Goal: Task Accomplishment & Management: Complete application form

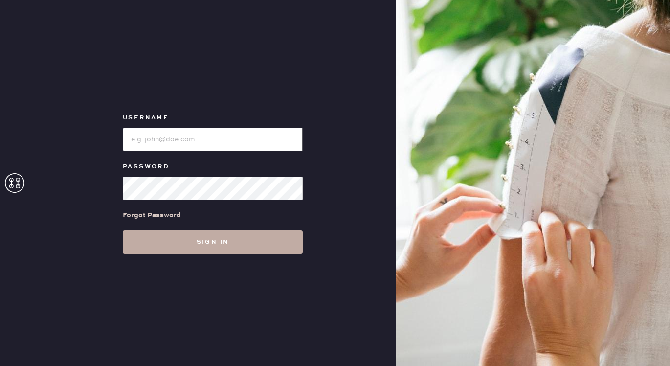
type input "reformationmelrose"
click at [202, 247] on button "Sign in" at bounding box center [213, 241] width 180 height 23
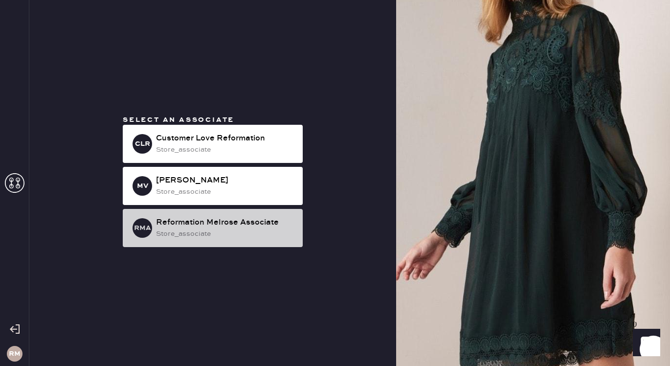
click at [190, 230] on div "store_associate" at bounding box center [225, 233] width 139 height 11
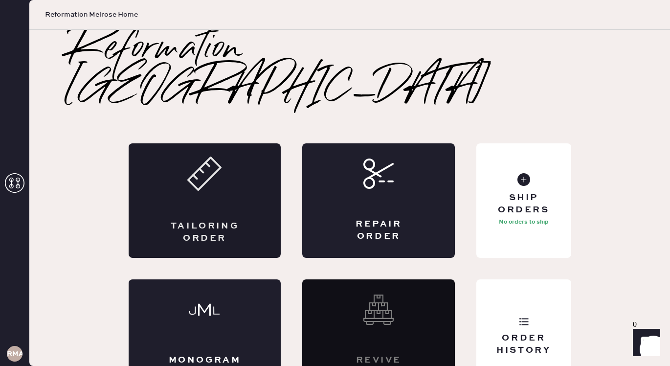
click at [229, 182] on div "Tailoring Order" at bounding box center [205, 200] width 153 height 114
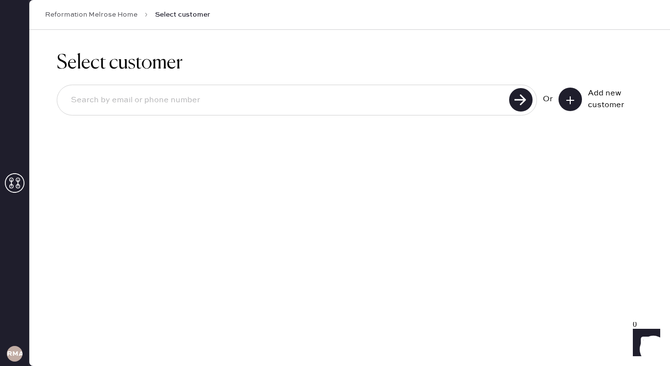
click at [193, 106] on input at bounding box center [284, 100] width 443 height 23
paste input "6469392762"
click at [523, 98] on use at bounding box center [520, 99] width 23 height 23
click at [209, 95] on input "6469392762" at bounding box center [284, 100] width 443 height 23
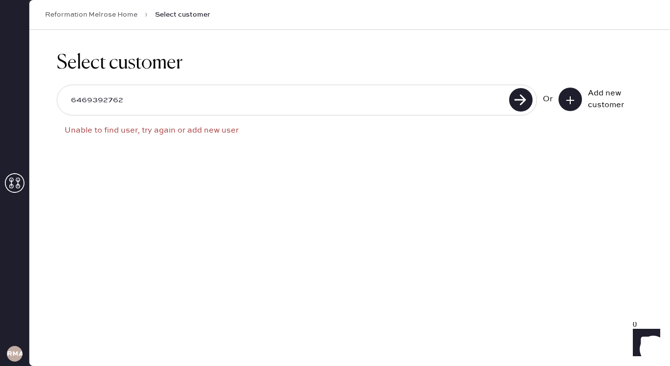
click at [209, 95] on input "6469392762" at bounding box center [284, 100] width 443 height 23
paste input "[EMAIL_ADDRESS][DOMAIN_NAME]"
type input "[EMAIL_ADDRESS][DOMAIN_NAME]"
click at [527, 99] on use at bounding box center [520, 99] width 23 height 23
click at [575, 101] on button at bounding box center [570, 99] width 23 height 23
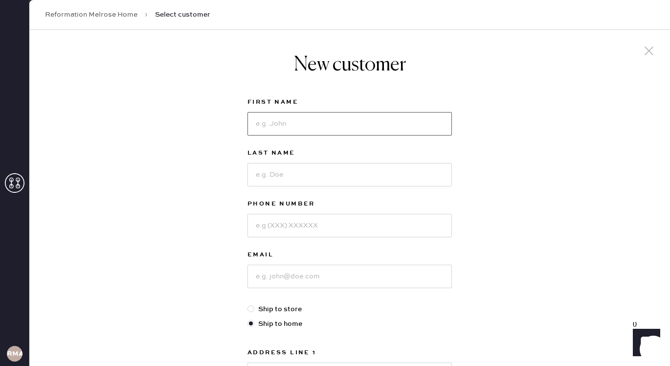
click at [324, 112] on input at bounding box center [350, 123] width 204 height 23
type input "[PERSON_NAME]"
click at [283, 274] on input at bounding box center [350, 276] width 204 height 23
paste input "[EMAIL_ADDRESS][DOMAIN_NAME]"
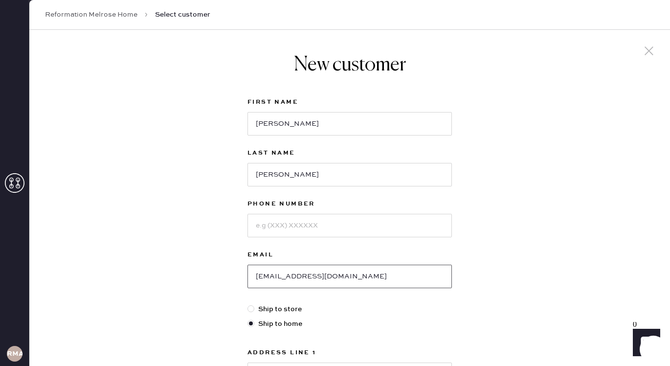
type input "[EMAIL_ADDRESS][DOMAIN_NAME]"
click at [284, 219] on input at bounding box center [350, 225] width 204 height 23
paste input "6469392762"
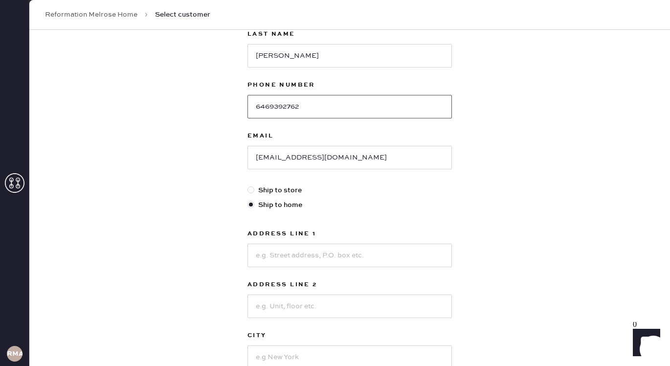
scroll to position [135, 0]
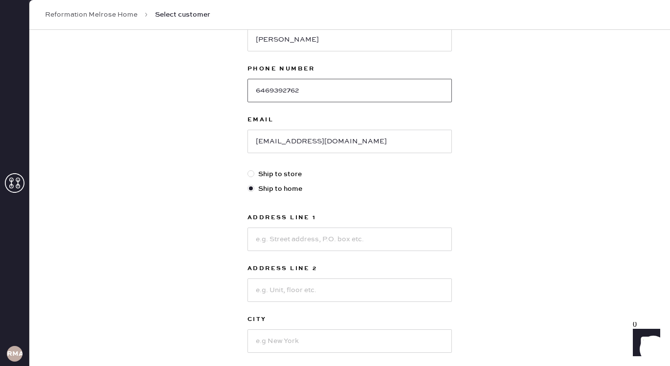
type input "6469392762"
click at [289, 240] on input at bounding box center [350, 238] width 204 height 23
paste input "[STREET_ADDRESS][PERSON_NAME]"
type input "[STREET_ADDRESS][PERSON_NAME]"
click at [312, 282] on input at bounding box center [350, 289] width 204 height 23
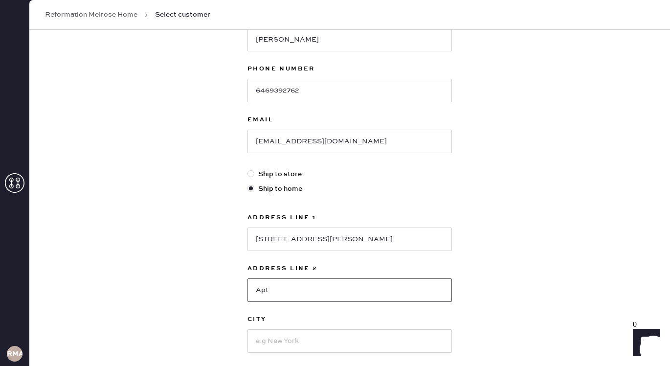
paste input "J182"
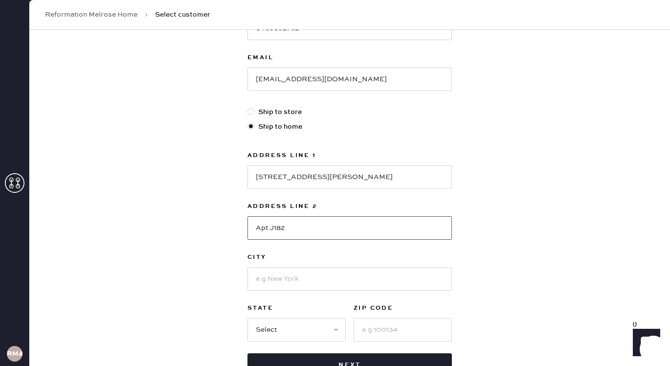
scroll to position [199, 0]
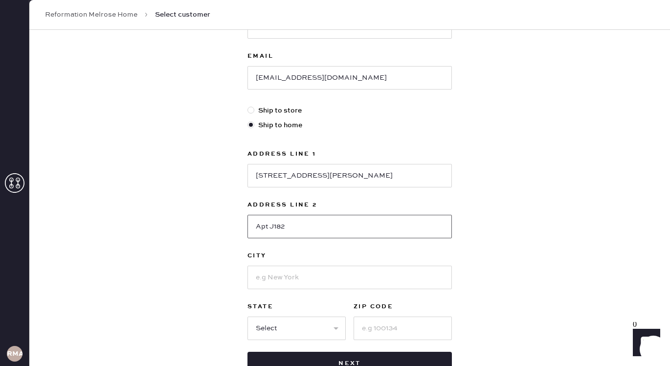
type input "Apt J182"
click at [343, 273] on input at bounding box center [350, 277] width 204 height 23
type input "[GEOGRAPHIC_DATA]"
click at [273, 323] on select "Select AK AL AR AZ CA CO CT [GEOGRAPHIC_DATA] DE FL [GEOGRAPHIC_DATA] HI [GEOGR…" at bounding box center [297, 328] width 98 height 23
select select "CA"
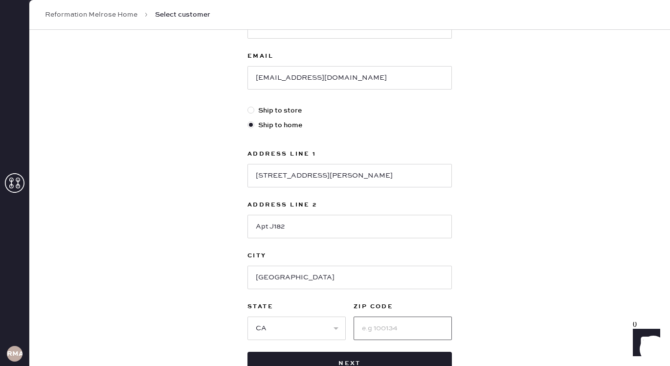
click at [396, 317] on input at bounding box center [403, 328] width 98 height 23
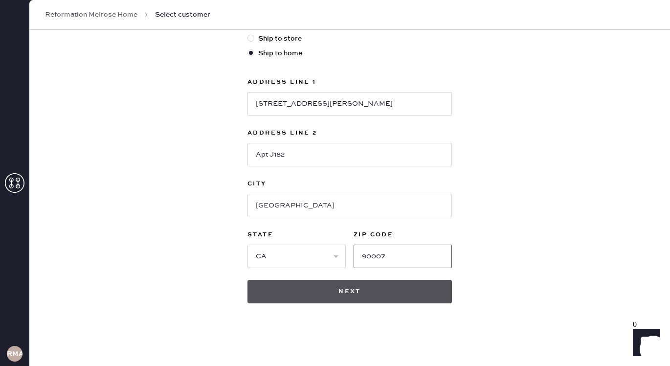
type input "90007"
click at [353, 301] on button "Next" at bounding box center [350, 291] width 204 height 23
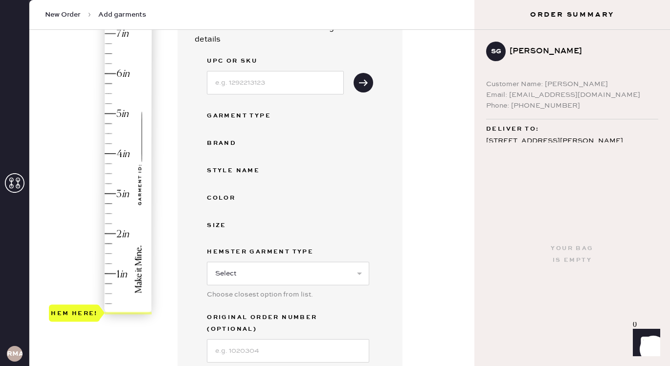
scroll to position [127, 0]
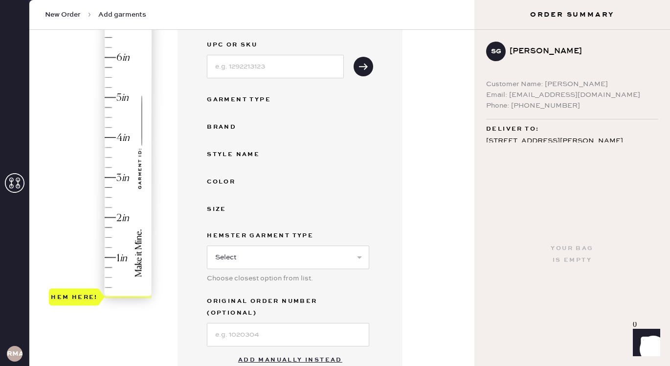
click at [272, 350] on button "Add manually instead" at bounding box center [290, 360] width 116 height 20
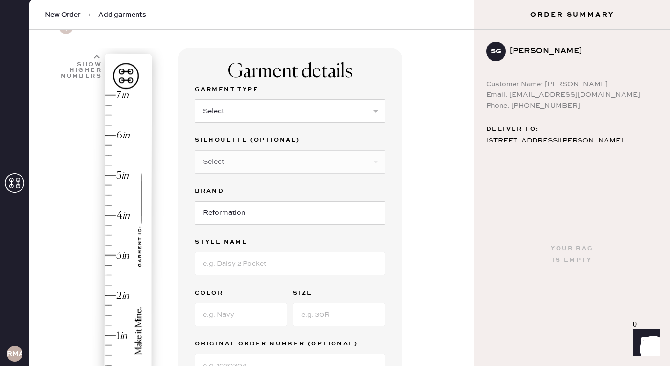
scroll to position [40, 0]
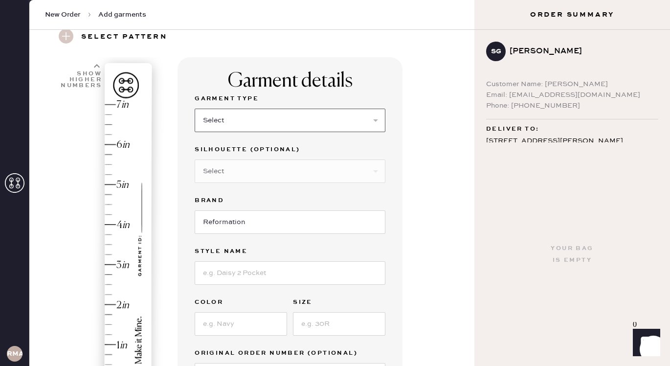
click at [234, 111] on select "Select Basic Skirt Jeans Leggings Pants Shorts Basic Sleeved Dress Basic Sleeve…" at bounding box center [290, 120] width 191 height 23
select select "2"
click at [231, 270] on input at bounding box center [290, 272] width 191 height 23
type input "[PERSON_NAME] low rise wide leg jeans"
click at [231, 326] on input "24" at bounding box center [241, 323] width 92 height 23
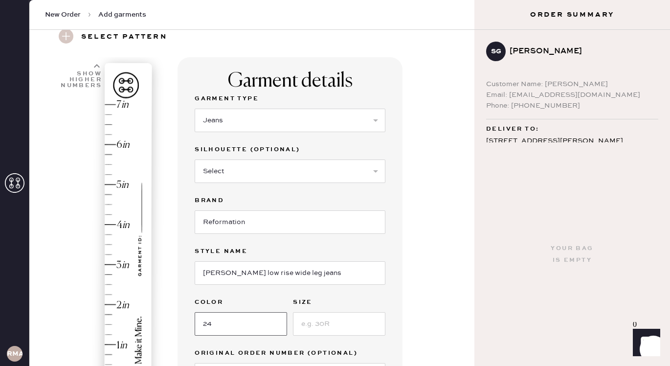
type input "2"
type input "ondine"
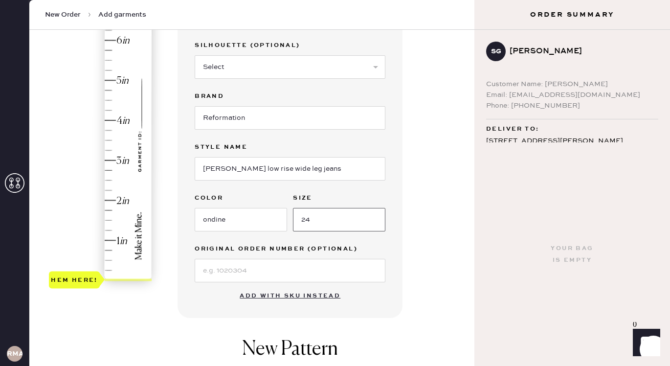
scroll to position [153, 0]
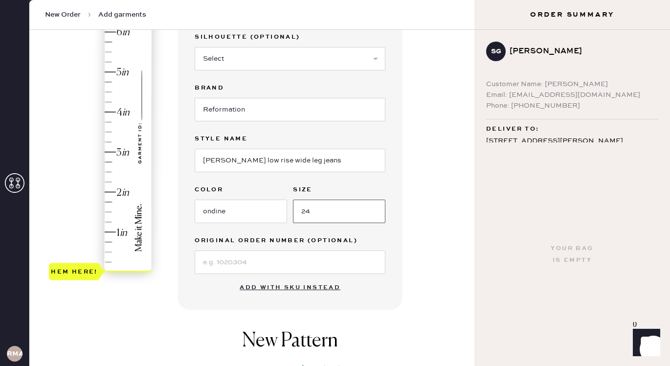
type input "24"
drag, startPoint x: 85, startPoint y: 282, endPoint x: 100, endPoint y: 188, distance: 95.1
click at [100, 188] on div "1 in 2 in 3 in 4 in 5 in 6 in 7 in Show higher numbers Show lower numbers Hem h…" at bounding box center [101, 122] width 104 height 342
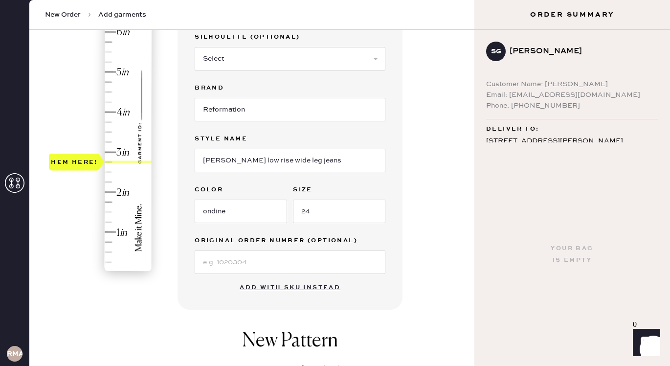
type input "3.25"
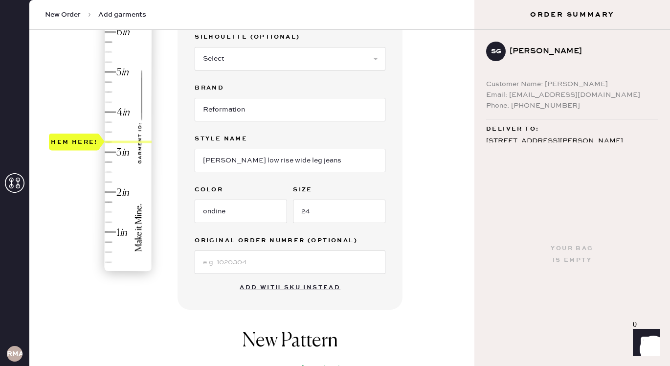
drag, startPoint x: 78, startPoint y: 271, endPoint x: 90, endPoint y: 145, distance: 126.2
click at [90, 145] on div "Hem here!" at bounding box center [74, 142] width 47 height 12
click at [407, 258] on div "Garment details Garment Type Select Basic Skirt Jeans Leggings Pants Shorts Bas…" at bounding box center [322, 223] width 289 height 556
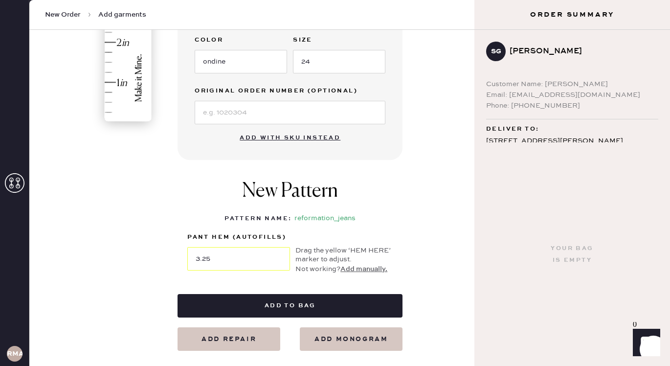
scroll to position [314, 0]
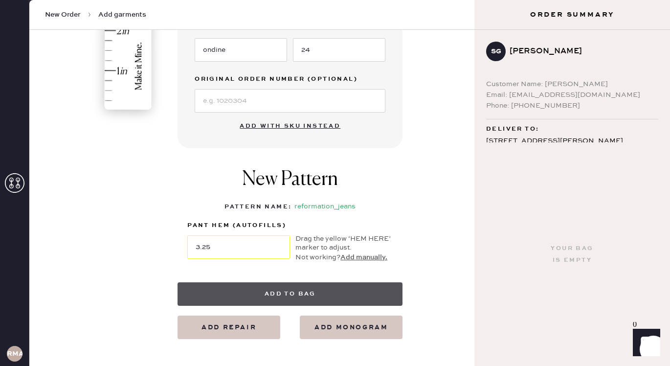
click at [318, 287] on button "Add to bag" at bounding box center [290, 293] width 225 height 23
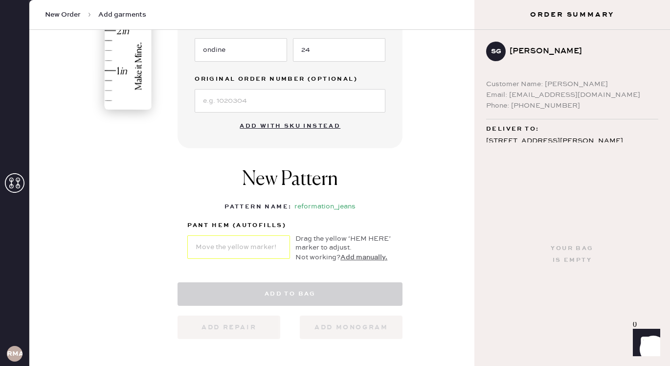
select select "2"
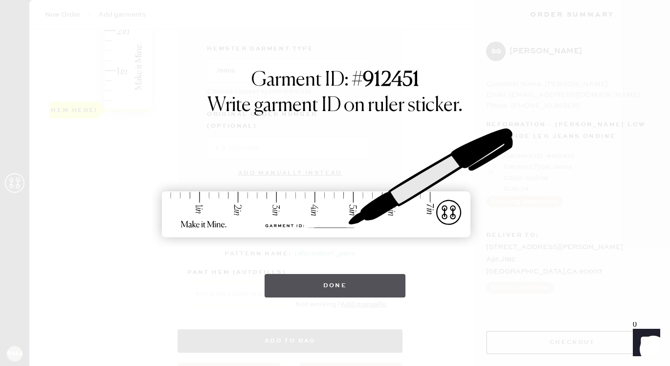
click at [353, 290] on button "Done" at bounding box center [335, 285] width 141 height 23
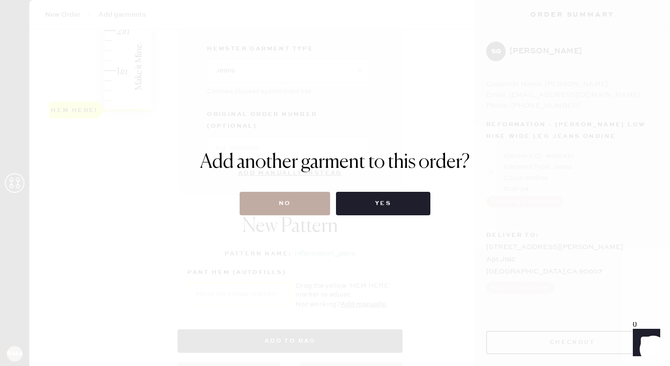
click at [278, 204] on button "No" at bounding box center [285, 203] width 91 height 23
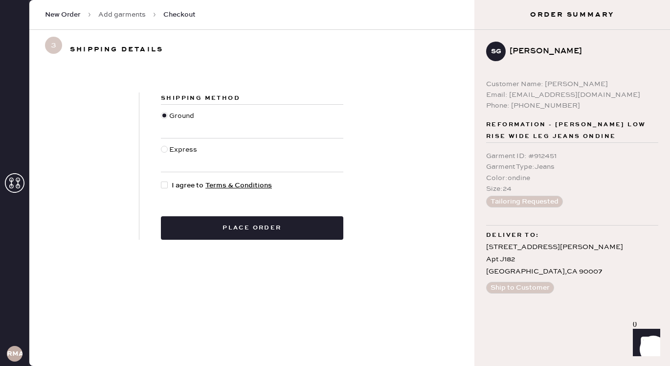
click at [164, 185] on div at bounding box center [164, 184] width 7 height 7
click at [161, 181] on input "I agree to Terms & Conditions" at bounding box center [161, 180] width 0 height 0
checkbox input "true"
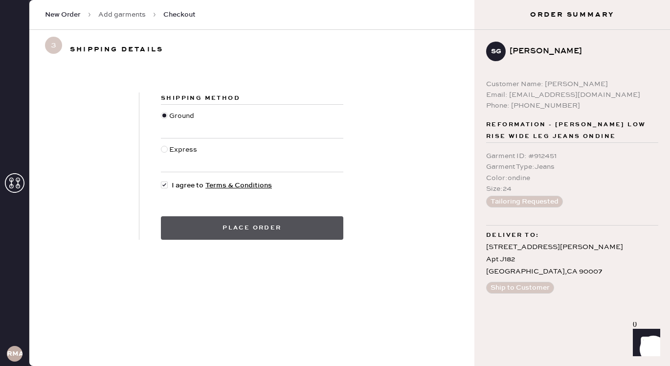
click at [204, 227] on button "Place order" at bounding box center [252, 227] width 182 height 23
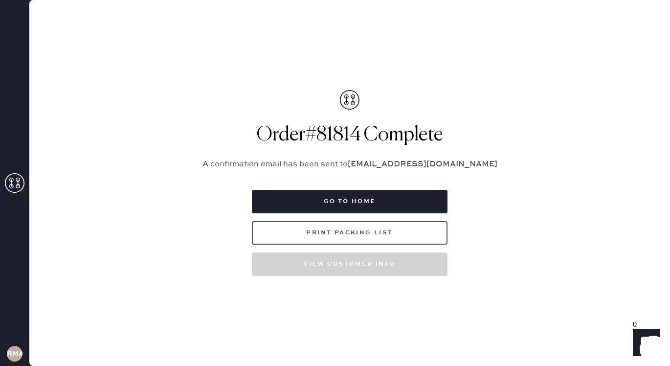
click at [385, 232] on button "Print Packing List" at bounding box center [350, 232] width 196 height 23
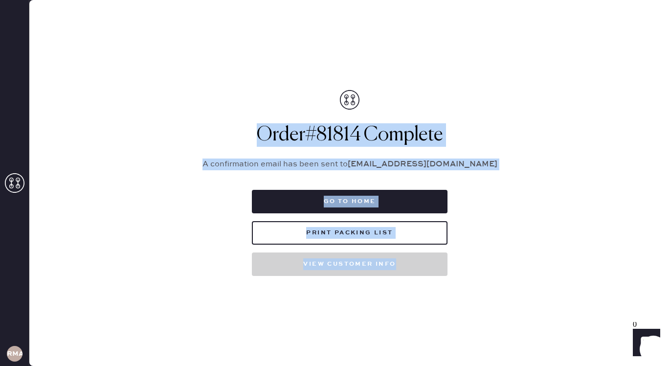
drag, startPoint x: 555, startPoint y: 302, endPoint x: 485, endPoint y: 104, distance: 210.1
click at [485, 104] on div "Packing list Order # 81814 Customer information # 88692 [PERSON_NAME] [EMAIL_AD…" at bounding box center [349, 183] width 641 height 366
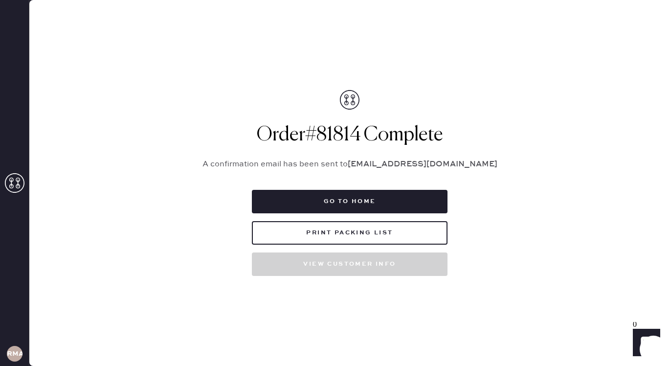
click at [561, 78] on div "Packing list Order # 81814 Customer information # 88692 [PERSON_NAME] [EMAIL_AD…" at bounding box center [349, 183] width 641 height 366
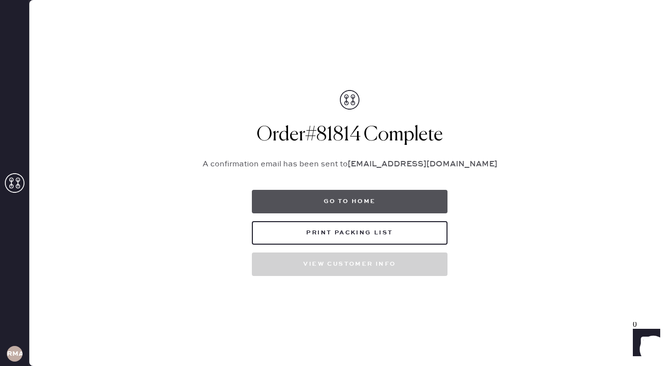
click at [355, 207] on button "Go to home" at bounding box center [350, 201] width 196 height 23
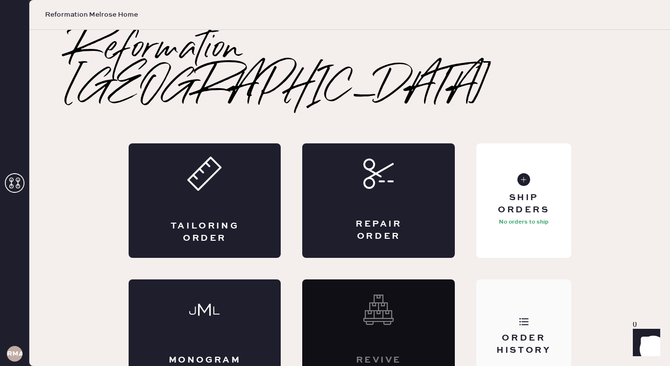
click at [535, 332] on div "Order History" at bounding box center [523, 344] width 79 height 24
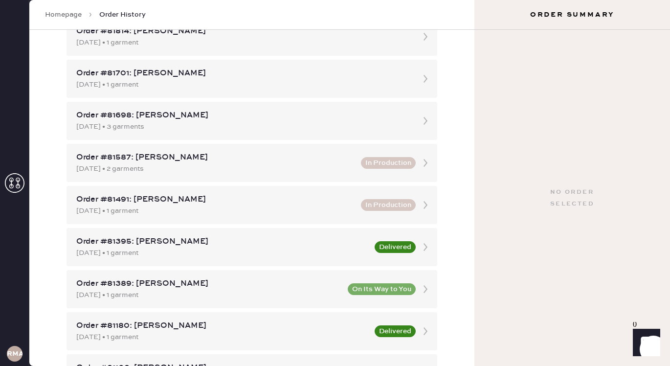
scroll to position [116, 0]
click at [238, 83] on div "[DATE] • 1 garment" at bounding box center [243, 85] width 334 height 11
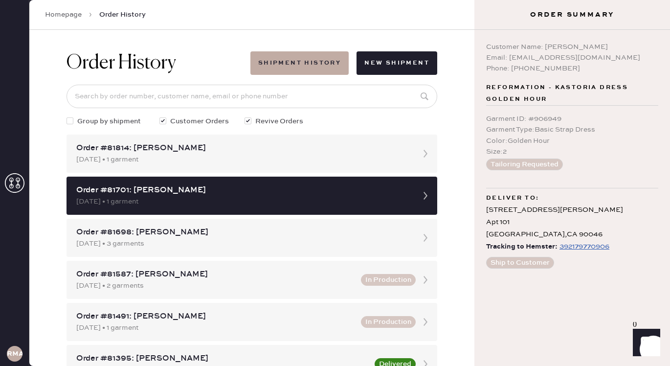
click at [570, 246] on div "392179770906" at bounding box center [585, 247] width 50 height 12
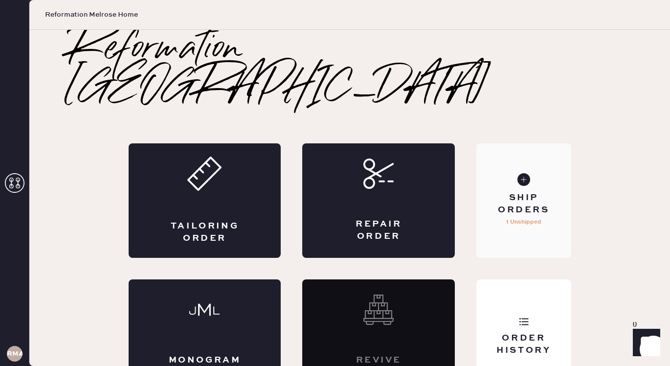
click at [558, 213] on div "Ship Orders 1 Unshipped" at bounding box center [523, 200] width 94 height 114
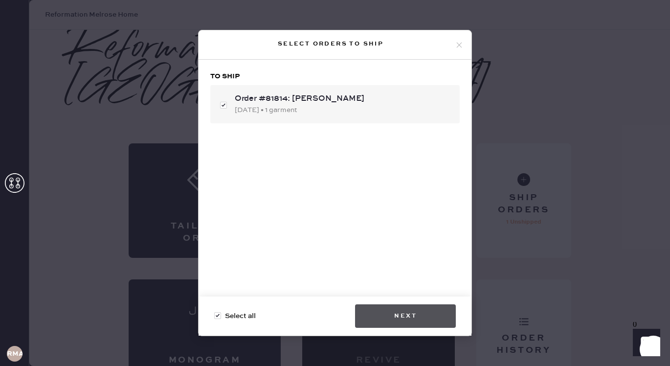
click at [410, 315] on button "Next" at bounding box center [405, 315] width 101 height 23
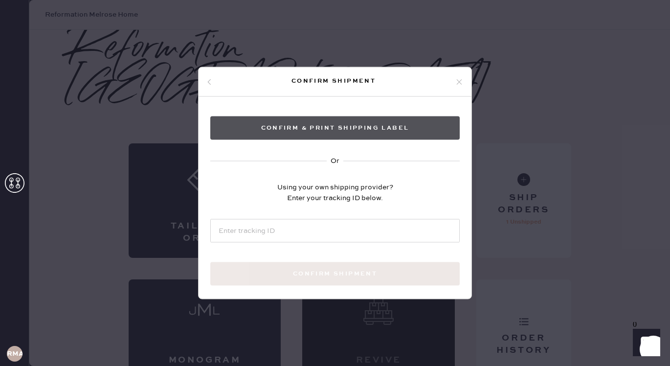
click at [369, 135] on button "Confirm & Print shipping label" at bounding box center [334, 127] width 249 height 23
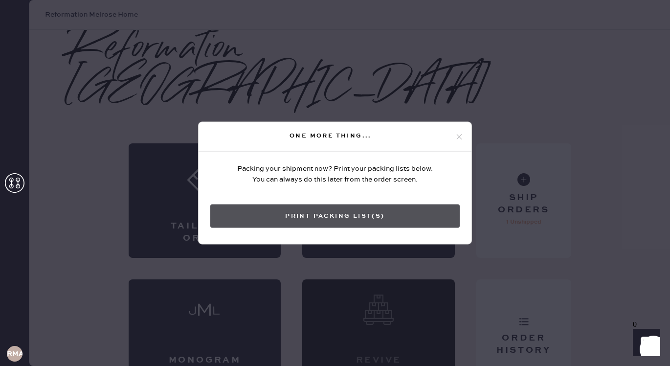
click at [377, 210] on button "Print Packing List(s)" at bounding box center [334, 215] width 249 height 23
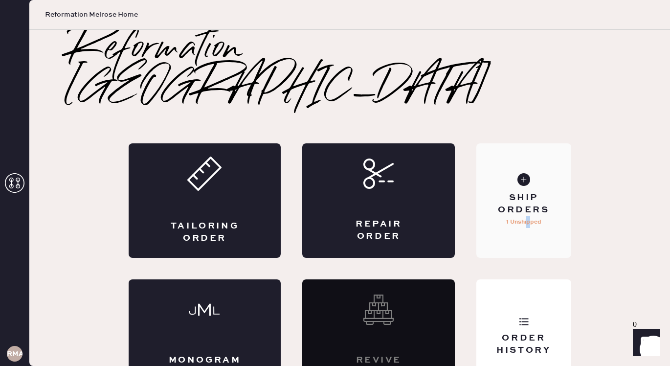
click at [528, 216] on p "1 Unshipped" at bounding box center [523, 222] width 35 height 12
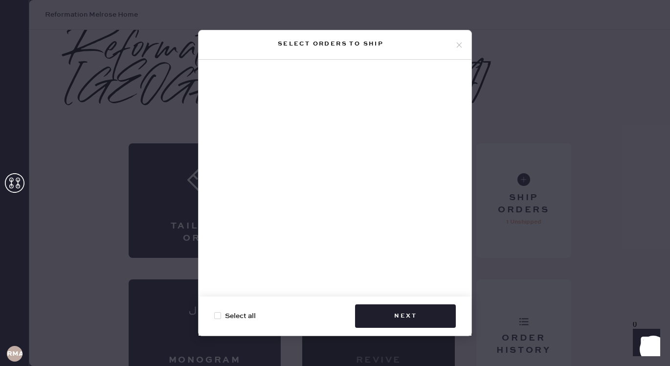
click at [461, 44] on icon at bounding box center [459, 45] width 9 height 9
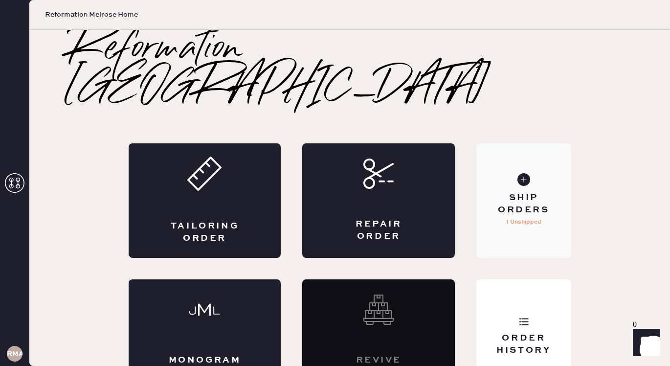
click at [507, 158] on div "Ship Orders 1 Unshipped" at bounding box center [523, 200] width 94 height 114
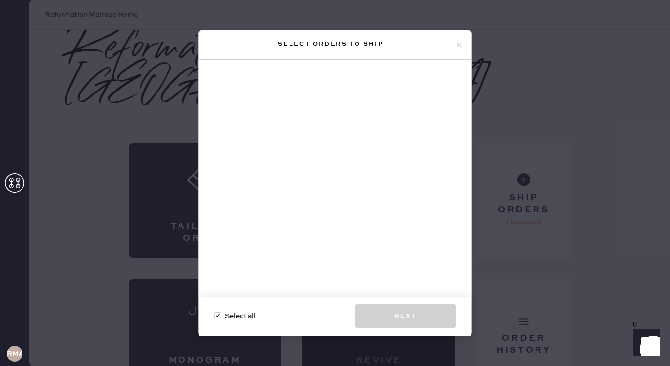
click at [465, 104] on div at bounding box center [335, 182] width 273 height 245
click at [465, 43] on div "Select orders to ship" at bounding box center [335, 44] width 273 height 29
click at [533, 338] on div "Select orders to ship Select all Next" at bounding box center [335, 183] width 670 height 366
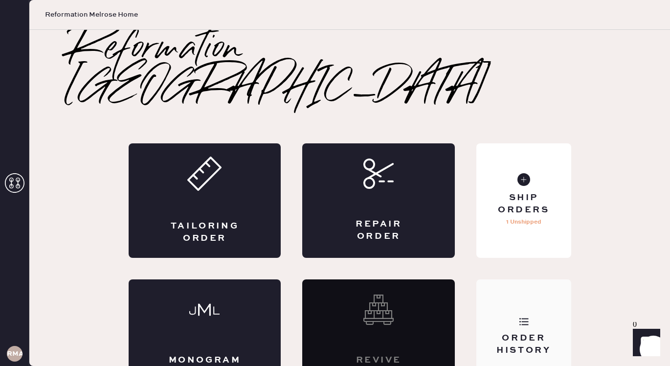
click at [539, 333] on div "Order History" at bounding box center [523, 336] width 94 height 114
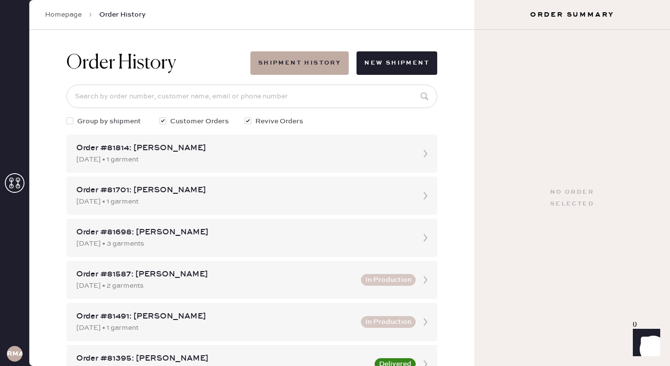
click at [326, 168] on div "Order #81814: Sasha Gupta 08/20/2025 • 1 garment" at bounding box center [252, 154] width 371 height 38
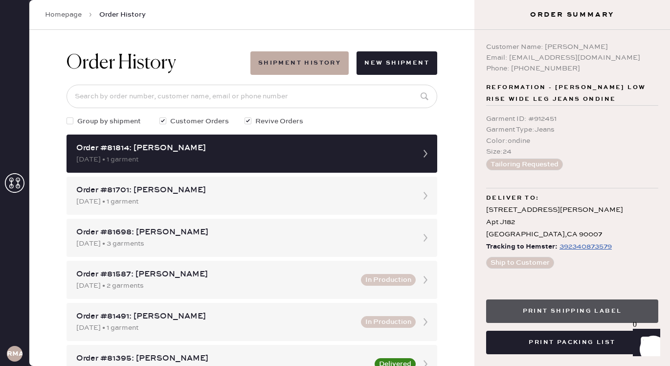
click at [566, 305] on button "Print Shipping Label" at bounding box center [572, 310] width 172 height 23
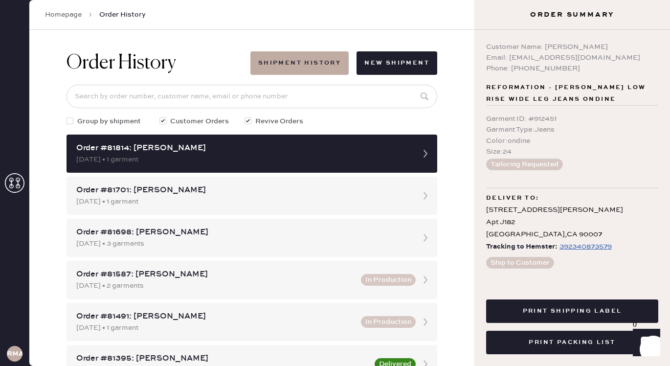
click at [474, 99] on div "Order History Shipment History New Shipment Group by shipment Customer Orders R…" at bounding box center [251, 198] width 445 height 336
click at [13, 183] on icon at bounding box center [15, 183] width 20 height 20
